Goal: Information Seeking & Learning: Learn about a topic

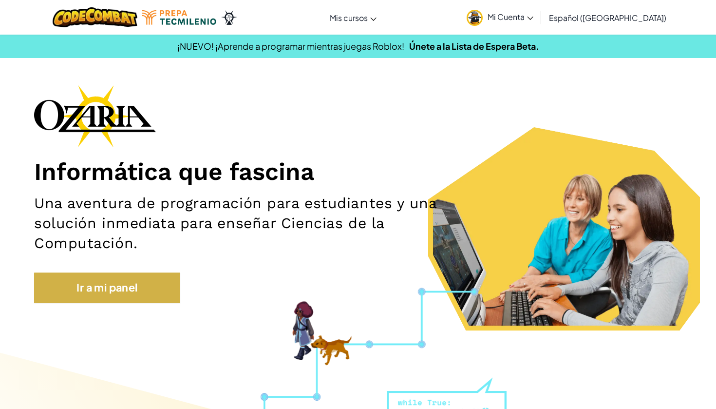
click at [145, 294] on link "Ir a mi panel" at bounding box center [107, 287] width 146 height 30
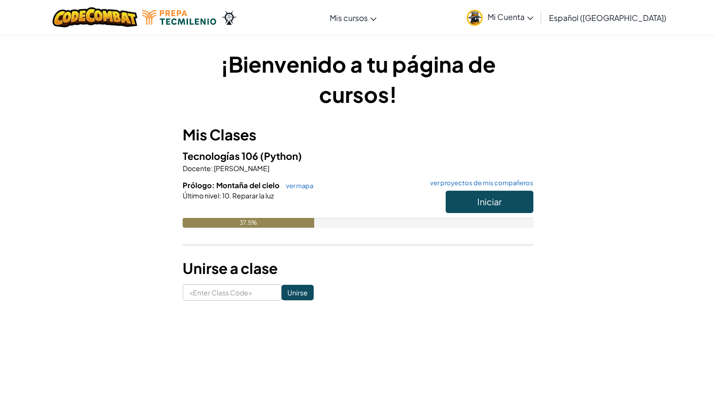
click at [468, 207] on button "Iniciar" at bounding box center [490, 201] width 88 height 22
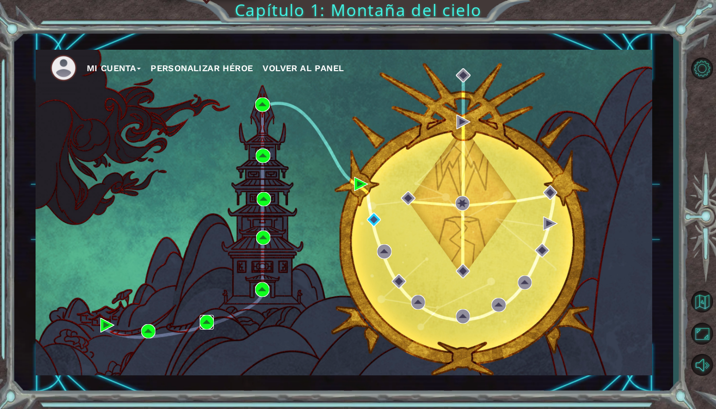
click at [209, 320] on img at bounding box center [207, 322] width 14 height 14
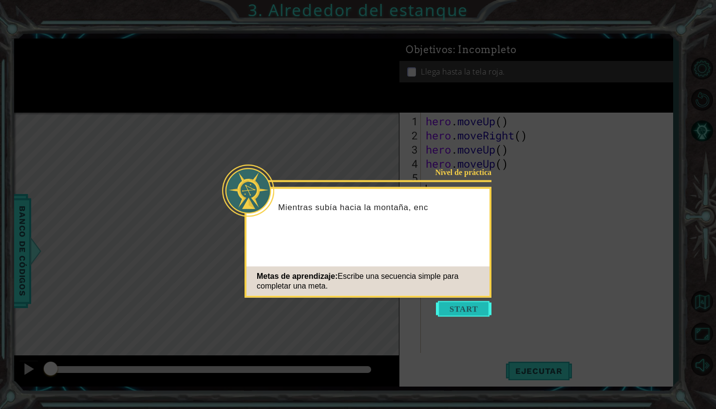
click at [442, 304] on button "Start" at bounding box center [464, 309] width 56 height 16
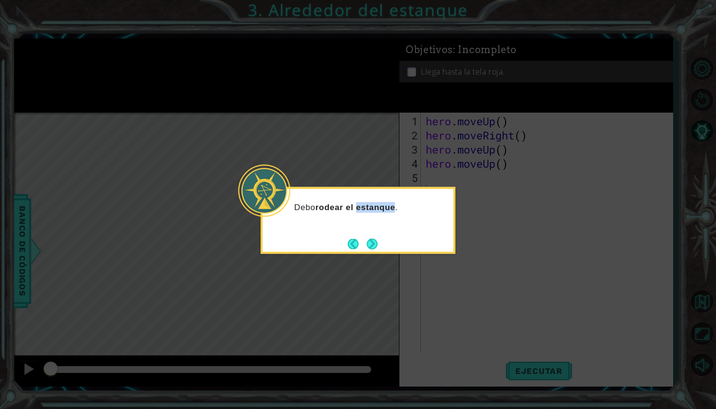
click at [371, 204] on strong "rodear el estanque" at bounding box center [355, 206] width 80 height 9
click at [368, 245] on button "Next" at bounding box center [372, 244] width 12 height 12
click at [368, 245] on icon at bounding box center [358, 204] width 716 height 409
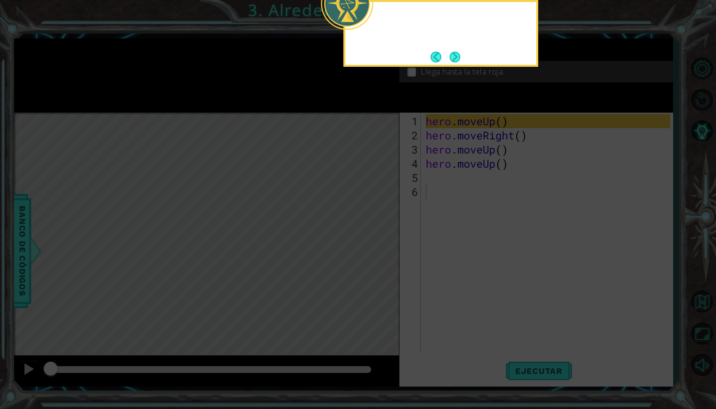
click at [368, 245] on icon at bounding box center [358, 204] width 716 height 409
click at [457, 61] on button "Next" at bounding box center [455, 56] width 13 height 13
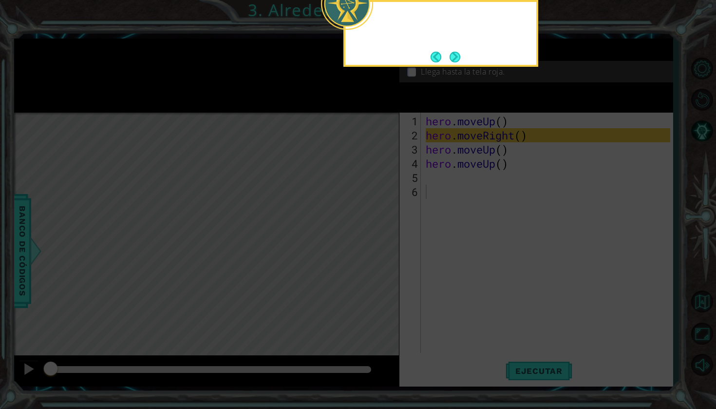
click at [457, 61] on button "Next" at bounding box center [455, 56] width 13 height 13
click at [457, 61] on div "Objetivos : Incompleto" at bounding box center [536, 49] width 274 height 22
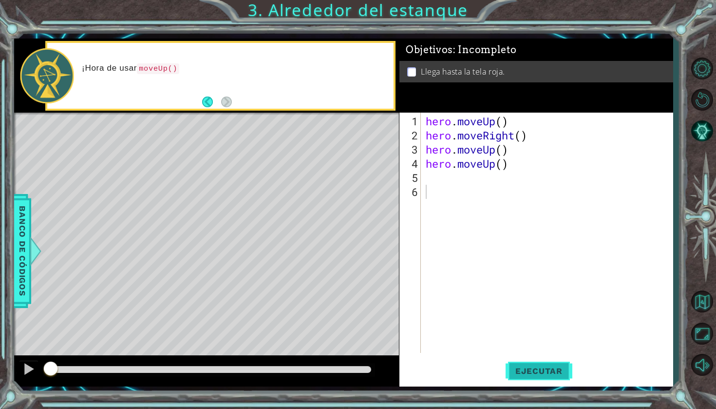
click at [513, 365] on button "Ejecutar" at bounding box center [539, 370] width 67 height 27
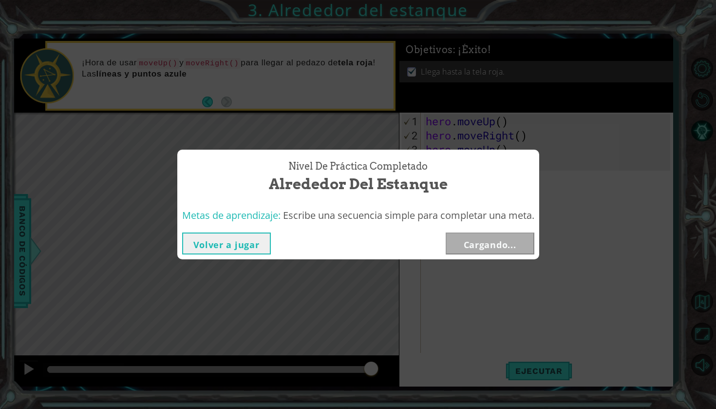
drag, startPoint x: 127, startPoint y: 367, endPoint x: 543, endPoint y: 401, distance: 418.0
click at [543, 401] on body "1 ההההההההההההההההההההההההההההההההההההההההההההההההההההההההההההההההההההההההההההה…" at bounding box center [358, 204] width 716 height 409
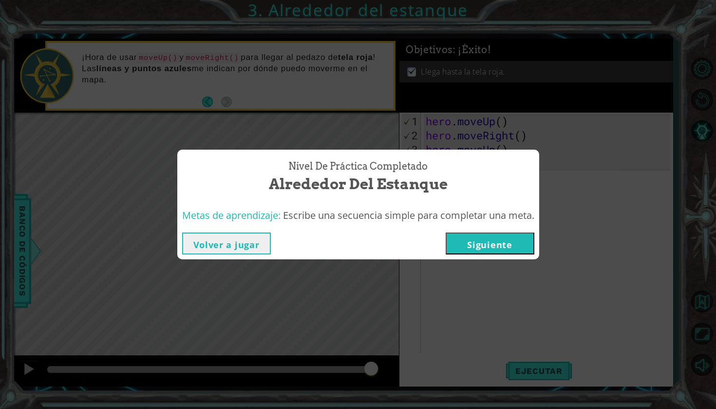
click at [506, 239] on button "Siguiente" at bounding box center [490, 243] width 89 height 22
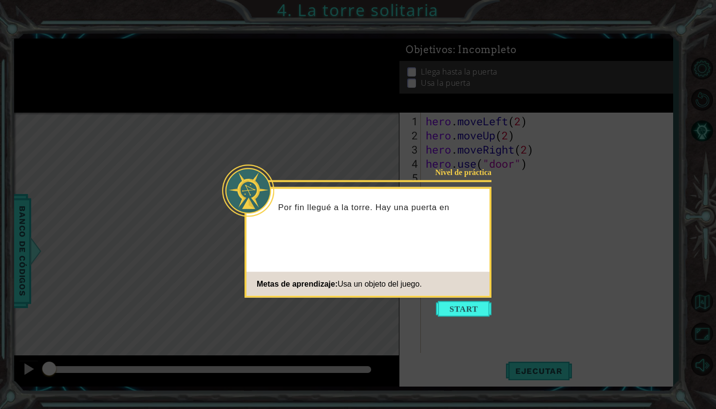
click at [456, 296] on div "Nivel de práctica Por fin llegué a la torre. Hay una puerta en Metas de aprendi…" at bounding box center [368, 242] width 247 height 111
click at [452, 295] on footer "Metas de aprendizaje: Usa un objeto del juego." at bounding box center [368, 284] width 243 height 24
click at [449, 304] on button "Start" at bounding box center [464, 309] width 56 height 16
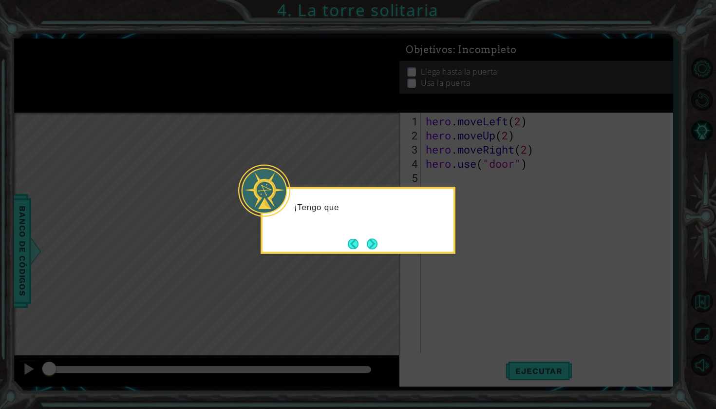
click at [439, 277] on icon at bounding box center [358, 204] width 716 height 409
click at [381, 242] on div "¡Tengo que llegar a la parte superior de est" at bounding box center [358, 220] width 195 height 67
click at [371, 242] on button "Next" at bounding box center [372, 243] width 11 height 11
click at [371, 242] on button "Next" at bounding box center [372, 243] width 13 height 13
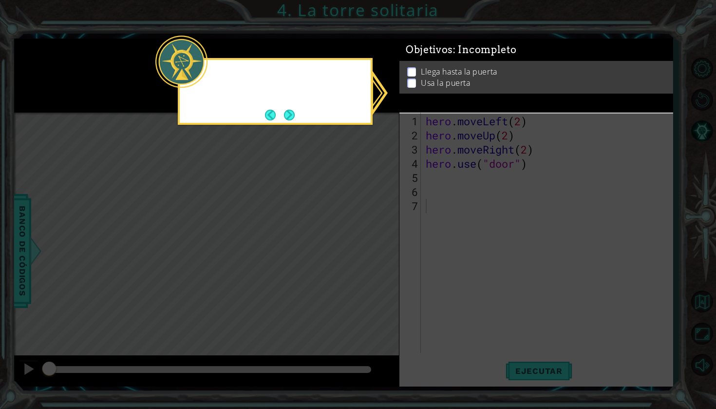
click at [371, 242] on icon at bounding box center [358, 204] width 716 height 409
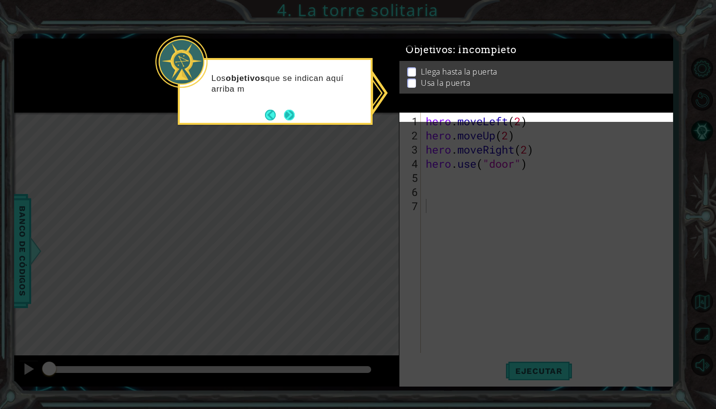
click at [286, 114] on button "Next" at bounding box center [289, 114] width 11 height 11
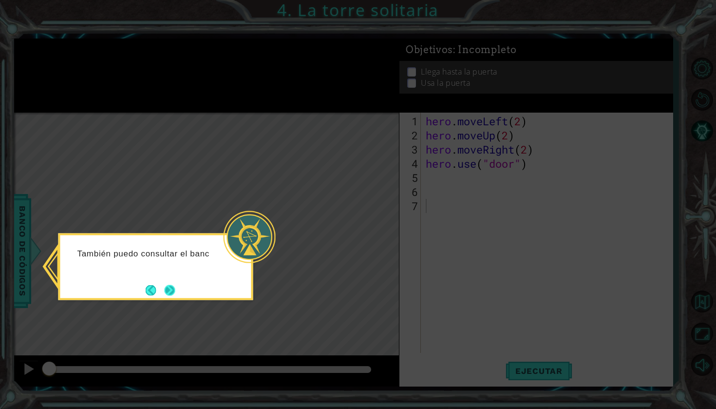
click at [169, 291] on button "Next" at bounding box center [169, 290] width 11 height 11
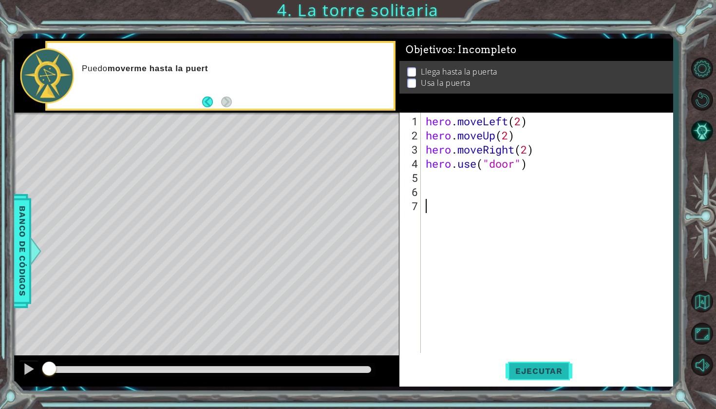
click at [539, 376] on button "Ejecutar" at bounding box center [539, 370] width 67 height 27
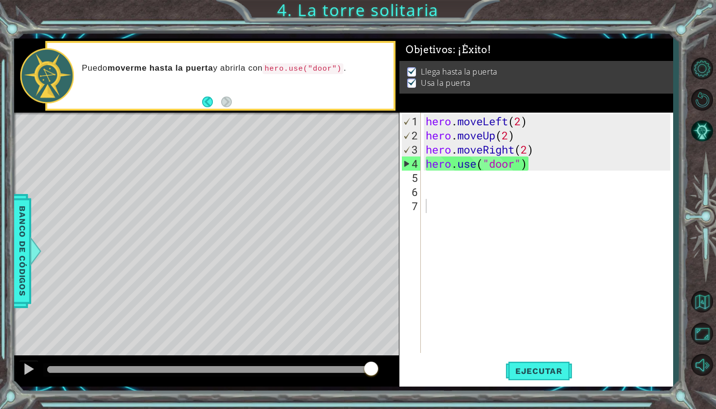
drag, startPoint x: 88, startPoint y: 363, endPoint x: 716, endPoint y: 406, distance: 629.0
click at [716, 407] on body "1 ההההההההההההההההההההההההההההההההההההההההההההההההההההההההההההההההההההההההההההה…" at bounding box center [358, 204] width 716 height 409
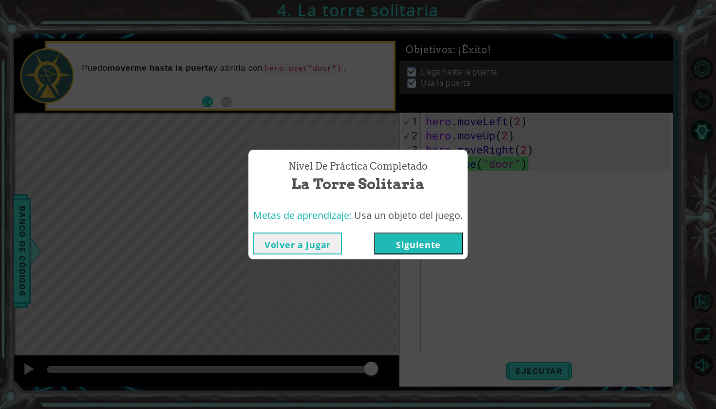
click at [439, 243] on button "Siguiente" at bounding box center [418, 243] width 89 height 22
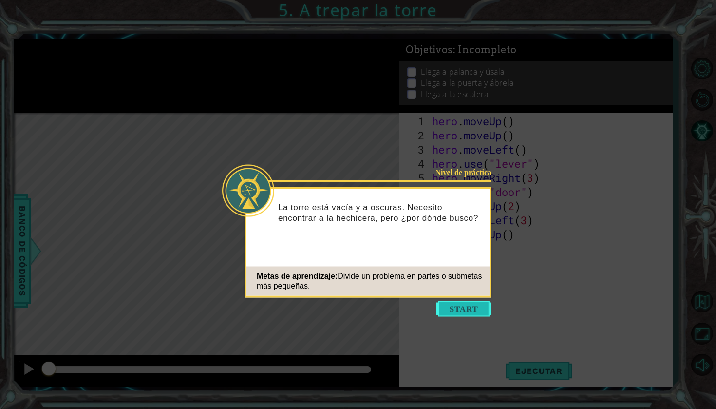
click at [476, 304] on button "Start" at bounding box center [464, 309] width 56 height 16
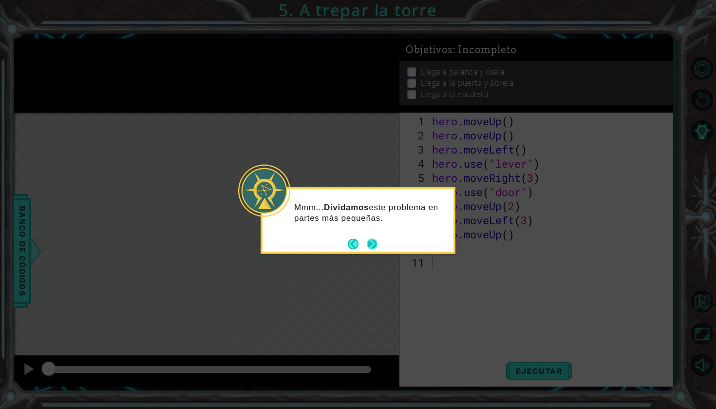
click at [380, 239] on div "Mmm... Dividamos este problema en partes más pequeñas." at bounding box center [358, 216] width 191 height 49
click at [372, 245] on button "Next" at bounding box center [372, 244] width 12 height 12
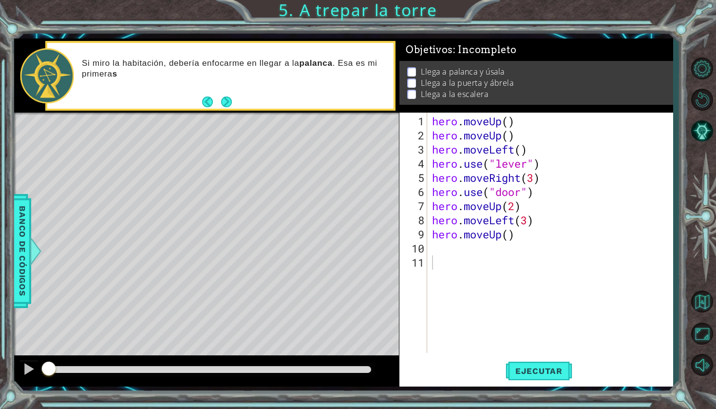
drag, startPoint x: 48, startPoint y: 355, endPoint x: 138, endPoint y: 376, distance: 92.5
click at [138, 376] on div at bounding box center [206, 370] width 385 height 31
click at [509, 364] on button "Ejecutar" at bounding box center [539, 370] width 67 height 27
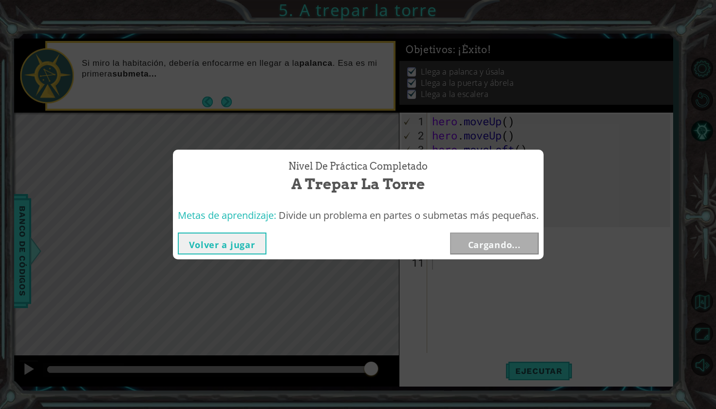
drag, startPoint x: 76, startPoint y: 362, endPoint x: 402, endPoint y: 361, distance: 325.9
click at [402, 361] on body "1 ההההההההההההההההההההההההההההההההההההההההההההההההההההההההההההההההההההההההההההה…" at bounding box center [358, 204] width 716 height 409
click at [483, 240] on button "Siguiente" at bounding box center [494, 243] width 89 height 22
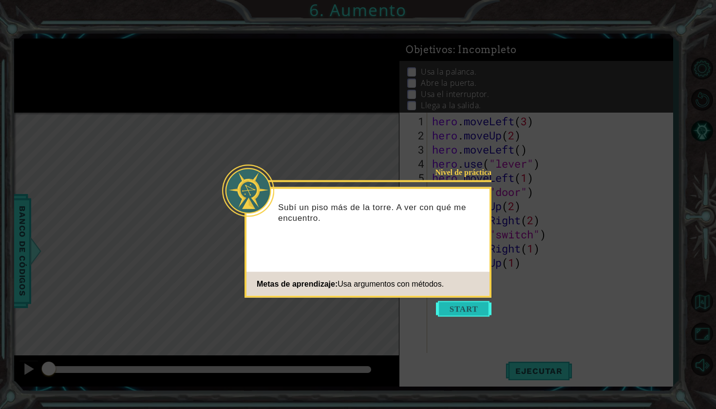
click at [460, 304] on button "Start" at bounding box center [464, 309] width 56 height 16
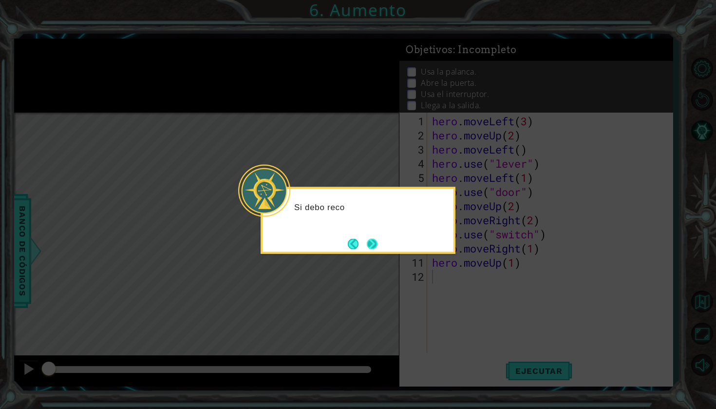
click at [378, 237] on button "Next" at bounding box center [372, 243] width 13 height 13
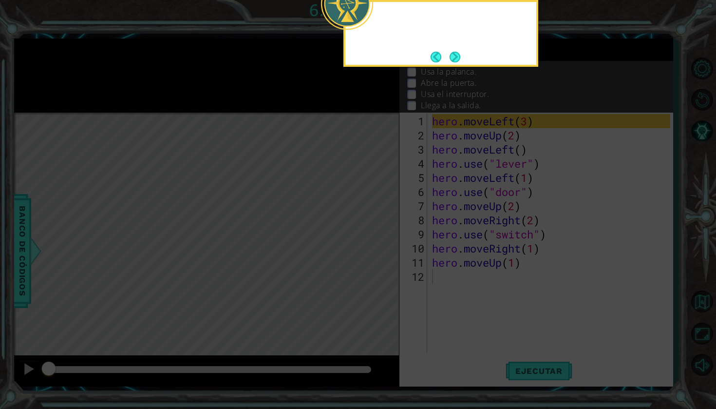
click at [378, 236] on icon at bounding box center [358, 204] width 716 height 409
click at [459, 53] on button "Next" at bounding box center [455, 57] width 12 height 12
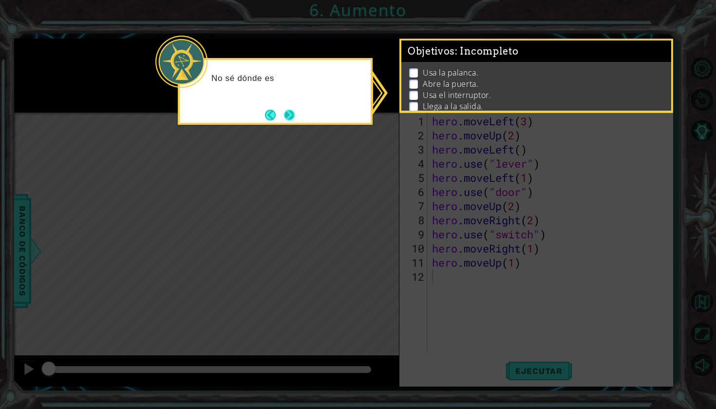
click at [287, 120] on button "Next" at bounding box center [290, 115] width 12 height 12
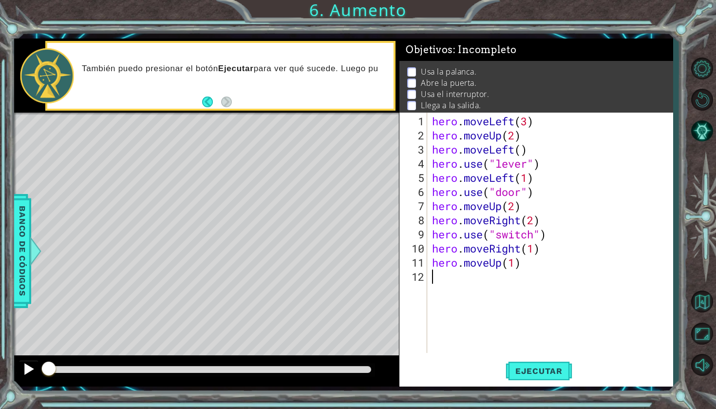
click at [23, 373] on div at bounding box center [28, 368] width 13 height 13
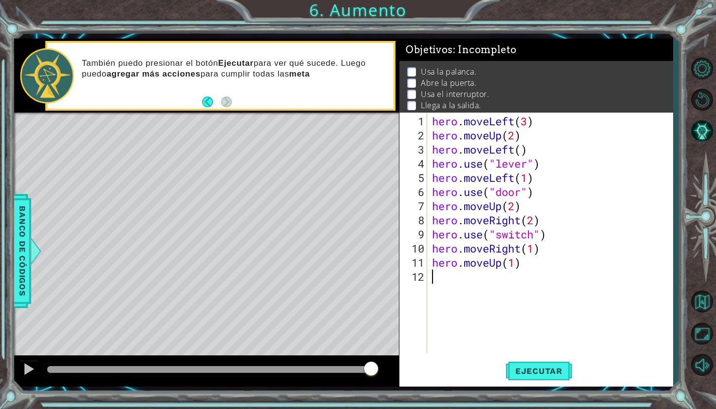
drag, startPoint x: 53, startPoint y: 371, endPoint x: 651, endPoint y: 407, distance: 599.9
click at [651, 407] on div "1 ההההההההההההההההההההההההההההההההההההההההההההההההההההההההההההההההההההההההההההה…" at bounding box center [358, 204] width 716 height 409
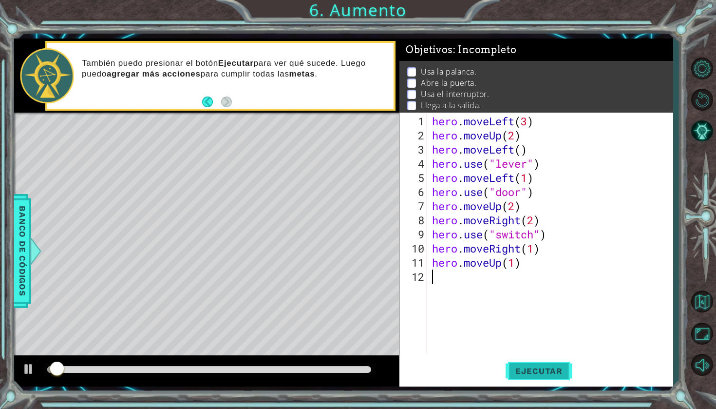
click at [560, 370] on span "Ejecutar" at bounding box center [539, 371] width 67 height 10
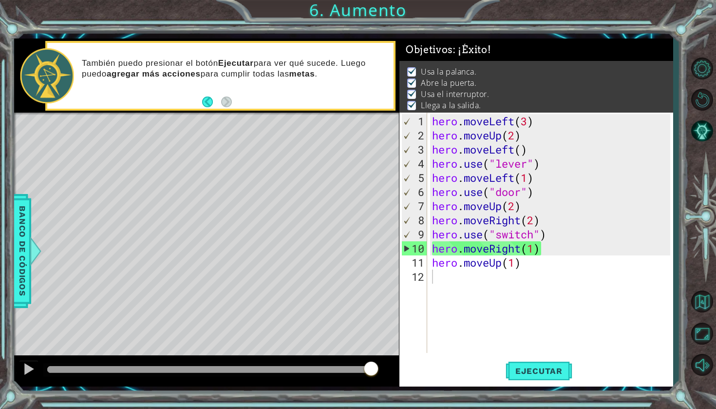
drag, startPoint x: 73, startPoint y: 364, endPoint x: 716, endPoint y: 402, distance: 644.2
click at [716, 402] on body "1 ההההההההההההההההההההההההההההההההההההההההההההההההההההההההההההההההההההההההההההה…" at bounding box center [358, 204] width 716 height 409
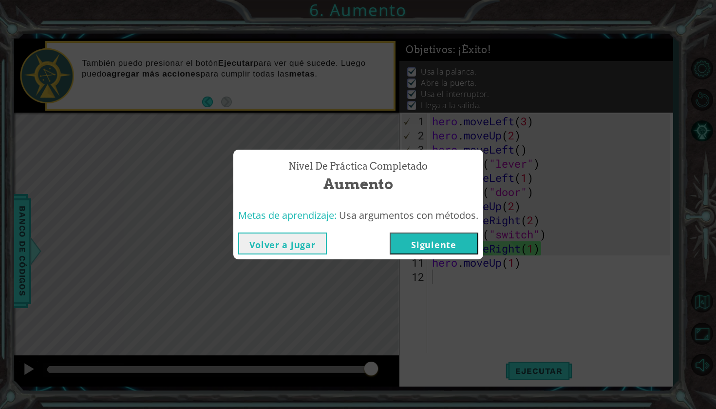
click at [437, 250] on button "Siguiente" at bounding box center [434, 243] width 89 height 22
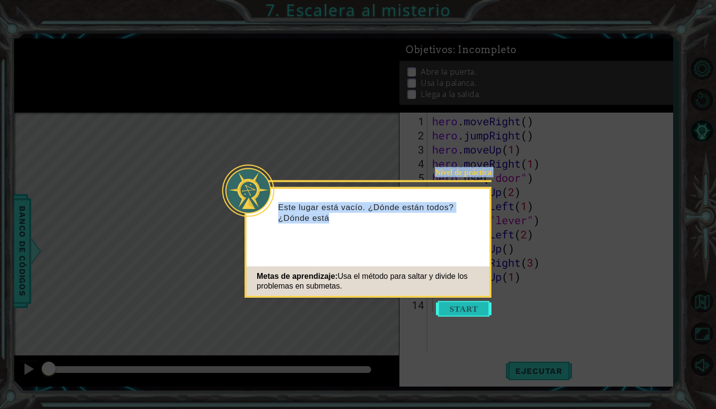
drag, startPoint x: 453, startPoint y: 300, endPoint x: 456, endPoint y: 315, distance: 15.6
click at [456, 315] on body "1 ההההההההההההההההההההההההההההההההההההההההההההההההההההההההההההההההההההההההההההה…" at bounding box center [358, 204] width 716 height 409
click at [456, 315] on button "Start" at bounding box center [464, 309] width 56 height 16
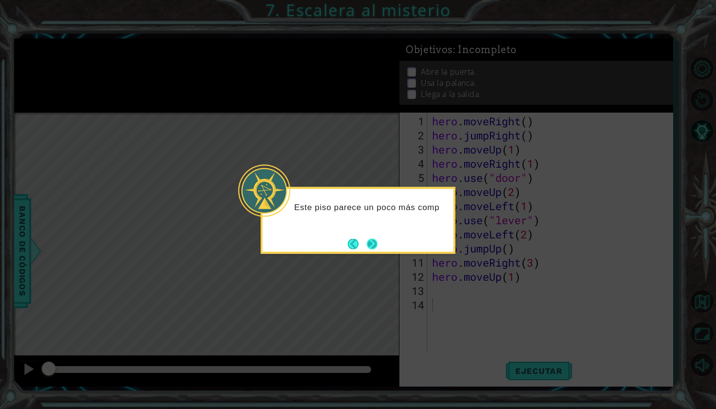
click at [376, 243] on button "Next" at bounding box center [372, 243] width 17 height 17
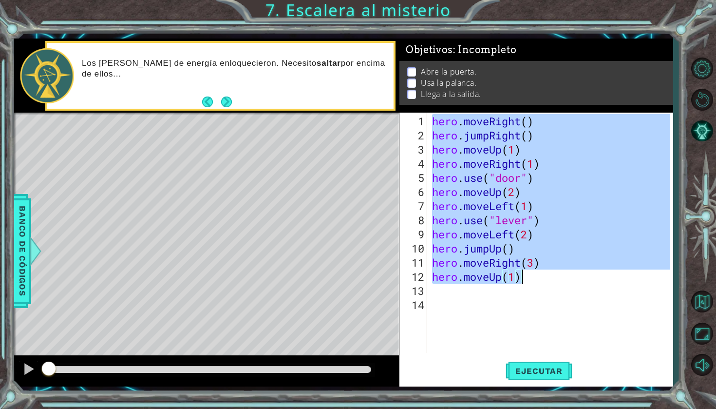
drag, startPoint x: 431, startPoint y: 117, endPoint x: 626, endPoint y: 280, distance: 254.2
click at [627, 280] on div "hero . moveRight ( ) hero . jumpRight ( ) hero . moveUp ( 1 ) hero . moveRight …" at bounding box center [552, 248] width 245 height 268
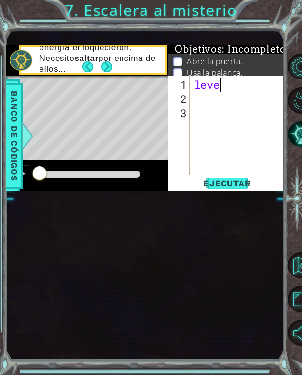
type textarea "level"
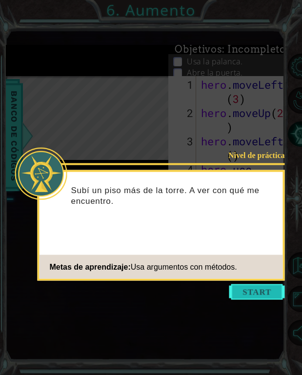
click at [246, 290] on button "Start" at bounding box center [257, 292] width 56 height 16
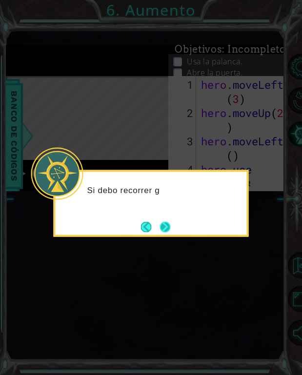
click at [168, 229] on button "Next" at bounding box center [165, 227] width 12 height 12
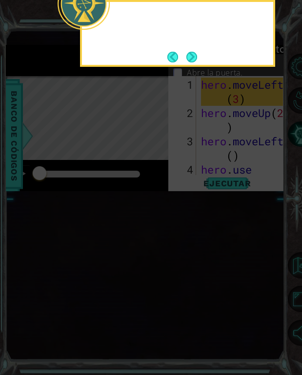
click at [168, 229] on icon at bounding box center [151, 187] width 302 height 375
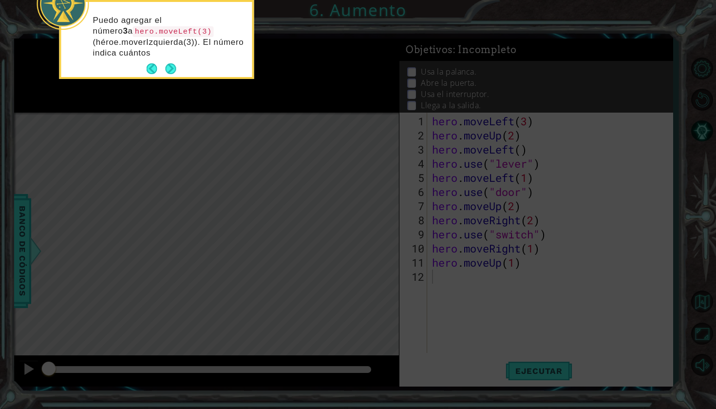
click at [464, 287] on icon at bounding box center [358, 204] width 716 height 409
drag, startPoint x: 464, startPoint y: 287, endPoint x: 160, endPoint y: 94, distance: 360.7
click at [160, 99] on icon at bounding box center [358, 204] width 716 height 409
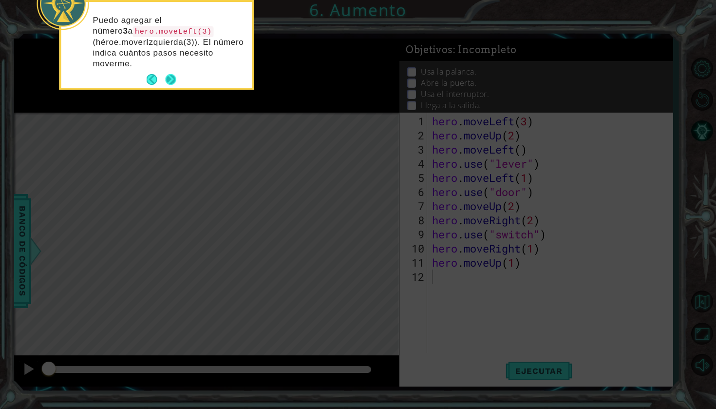
click at [167, 80] on button "Next" at bounding box center [171, 80] width 12 height 12
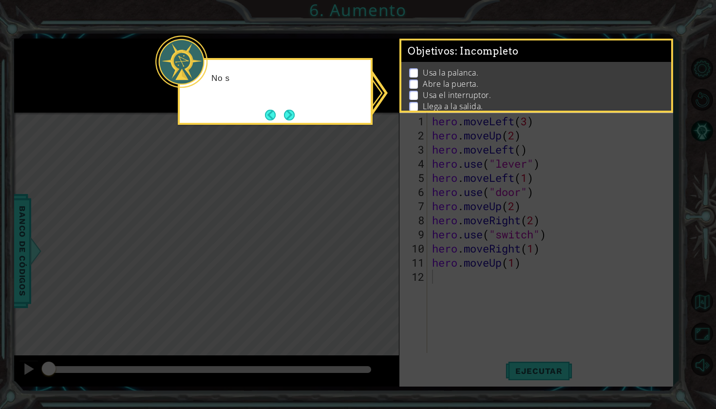
click at [534, 140] on icon at bounding box center [358, 204] width 716 height 409
click at [515, 63] on div "Usa la palanca. Abre la puerta. Usa el interruptor. Llega a la salida." at bounding box center [536, 89] width 270 height 55
click at [292, 114] on button "Next" at bounding box center [290, 115] width 14 height 14
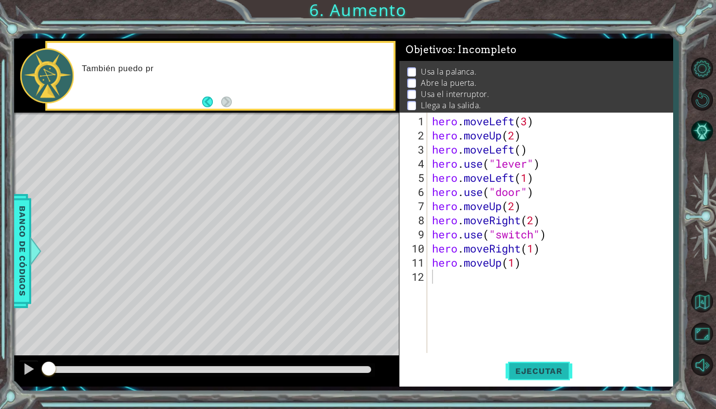
click at [542, 376] on button "Ejecutar" at bounding box center [539, 370] width 67 height 27
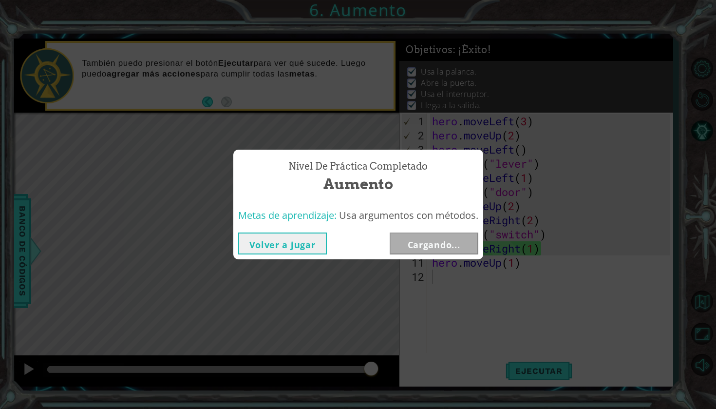
drag, startPoint x: 98, startPoint y: 363, endPoint x: 606, endPoint y: 327, distance: 509.4
click at [606, 327] on body "1 ההההההההההההההההההההההההההההההההההההההההההההההההההההההההההההההההההההההההההההה…" at bounding box center [358, 204] width 716 height 409
click at [467, 237] on button "Siguiente" at bounding box center [434, 243] width 89 height 22
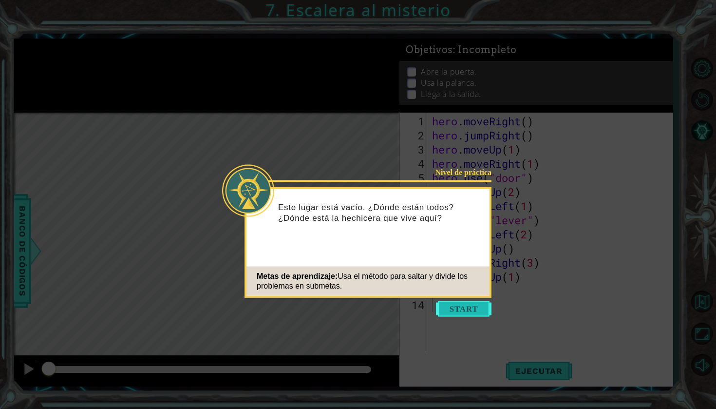
click at [467, 302] on button "Start" at bounding box center [464, 309] width 56 height 16
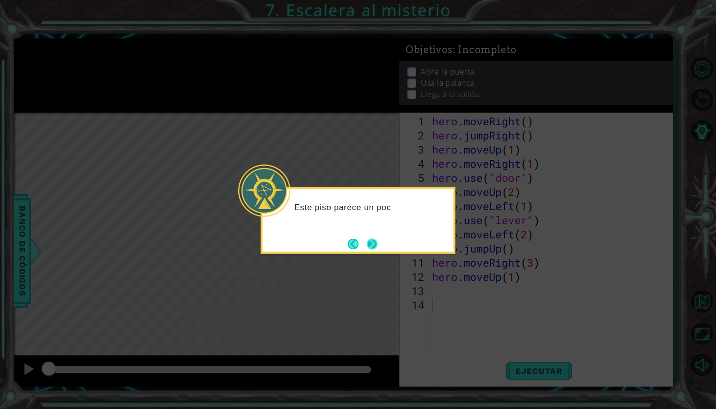
click at [378, 246] on button "Next" at bounding box center [372, 244] width 12 height 12
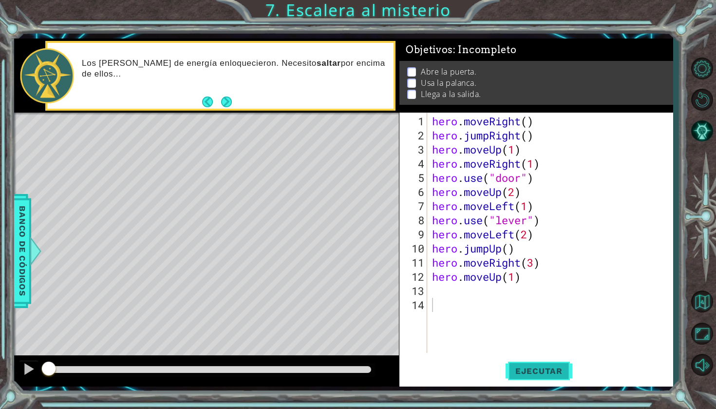
click at [538, 371] on span "Ejecutar" at bounding box center [539, 371] width 67 height 10
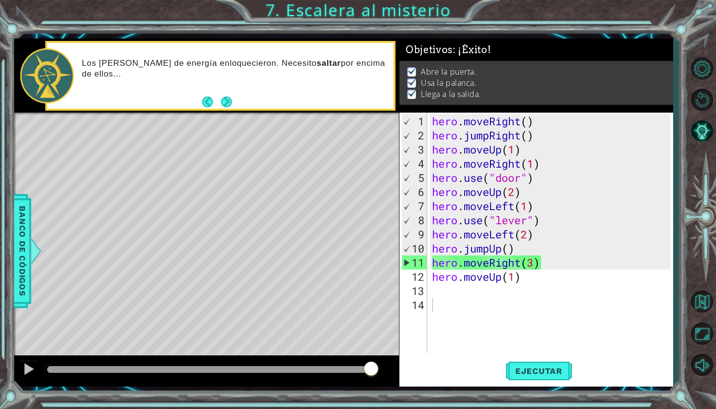
drag, startPoint x: 80, startPoint y: 370, endPoint x: 393, endPoint y: 400, distance: 314.3
click at [393, 400] on div "1 ההההההההההההההההההההההההההההההההההההההההההההההההההההההההההההההההההההההההההההה…" at bounding box center [358, 204] width 716 height 409
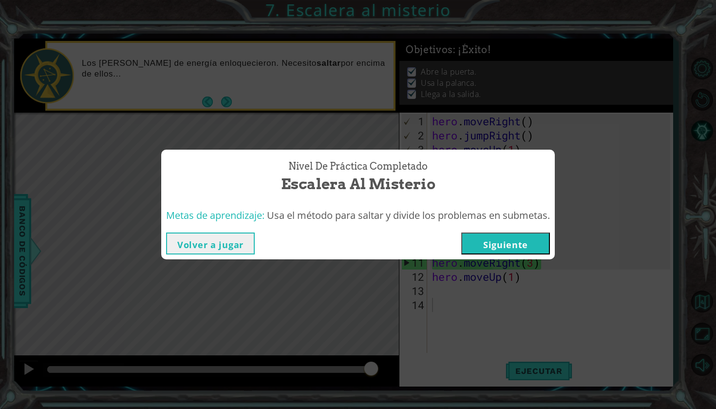
click at [505, 237] on button "Siguiente" at bounding box center [505, 243] width 89 height 22
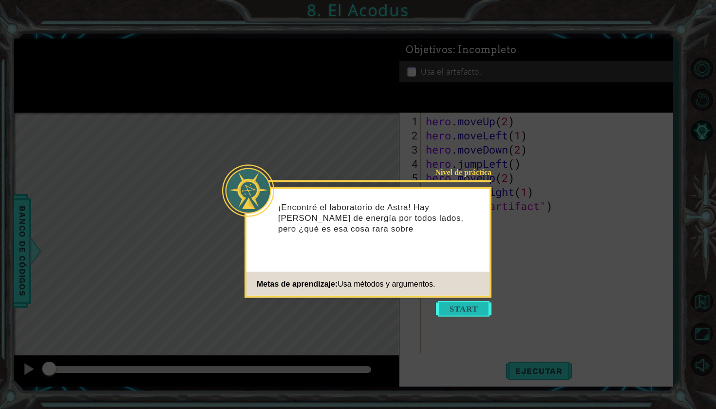
click at [461, 311] on button "Start" at bounding box center [464, 309] width 56 height 16
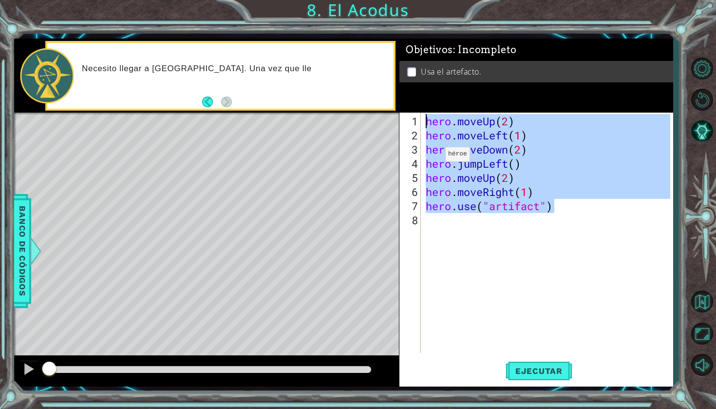
drag, startPoint x: 566, startPoint y: 202, endPoint x: 399, endPoint y: 114, distance: 188.7
click at [399, 114] on div "1 2 3 4 5 6 7 8 hero . moveUp ( 2 ) hero . moveLeft ( 1 ) hero . moveDown ( 2 )…" at bounding box center [534, 233] width 271 height 240
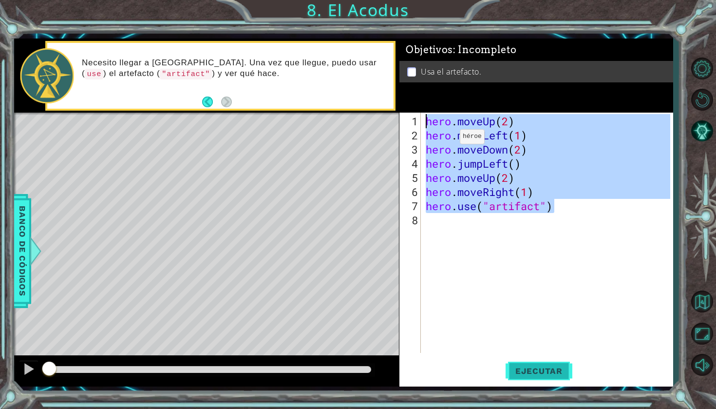
click at [548, 362] on button "Ejecutar" at bounding box center [539, 370] width 67 height 27
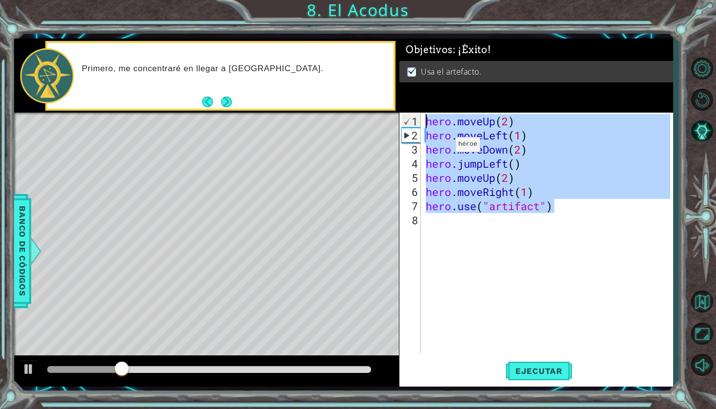
drag, startPoint x: 572, startPoint y: 209, endPoint x: 370, endPoint y: 105, distance: 227.3
click at [370, 105] on div "1 ההההההההההההההההההההההההההההההההההההההההההההההההההההההההההההההההההההההההההההה…" at bounding box center [343, 212] width 659 height 348
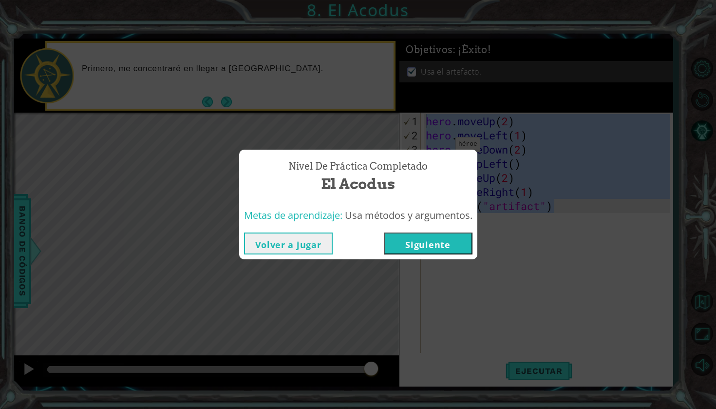
click at [485, 99] on div "Nivel de práctica Completado El Acodus Metas de aprendizaje: Usa métodos y argu…" at bounding box center [358, 204] width 716 height 409
click at [515, 84] on div "Nivel de práctica Completado El Acodus Metas de aprendizaje: Usa métodos y argu…" at bounding box center [358, 204] width 716 height 409
click at [439, 27] on div "Nivel de práctica Completado El Acodus Metas de aprendizaje: Usa métodos y argu…" at bounding box center [358, 204] width 716 height 409
click at [320, 245] on button "Volver a jugar" at bounding box center [288, 243] width 89 height 22
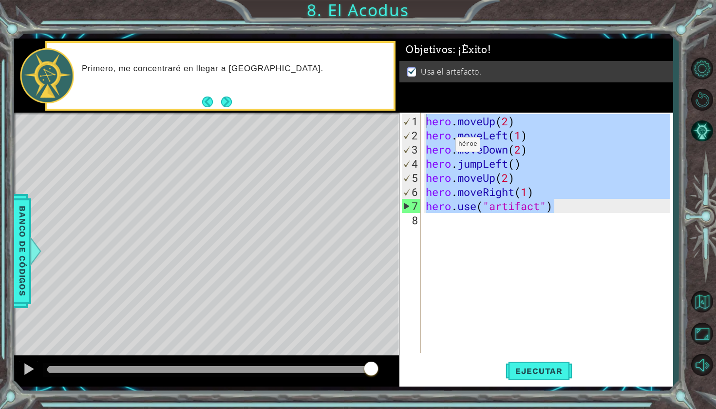
type textarea "hero.moveUp(2)"
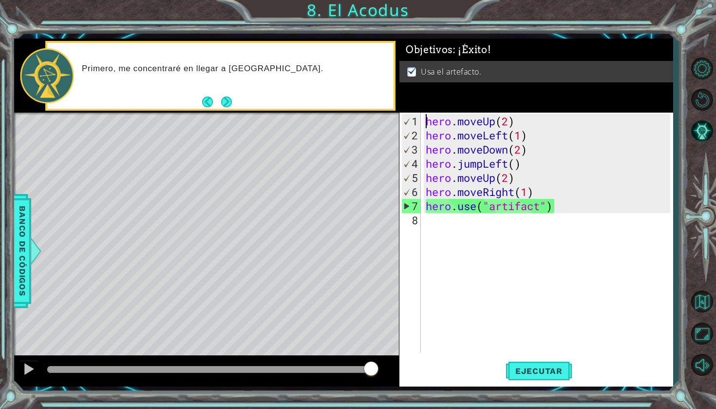
click at [475, 234] on div "hero . moveUp ( 2 ) hero . moveLeft ( 1 ) hero . moveDown ( 2 ) hero . jumpLeft…" at bounding box center [549, 248] width 251 height 268
